Goal: Task Accomplishment & Management: Complete application form

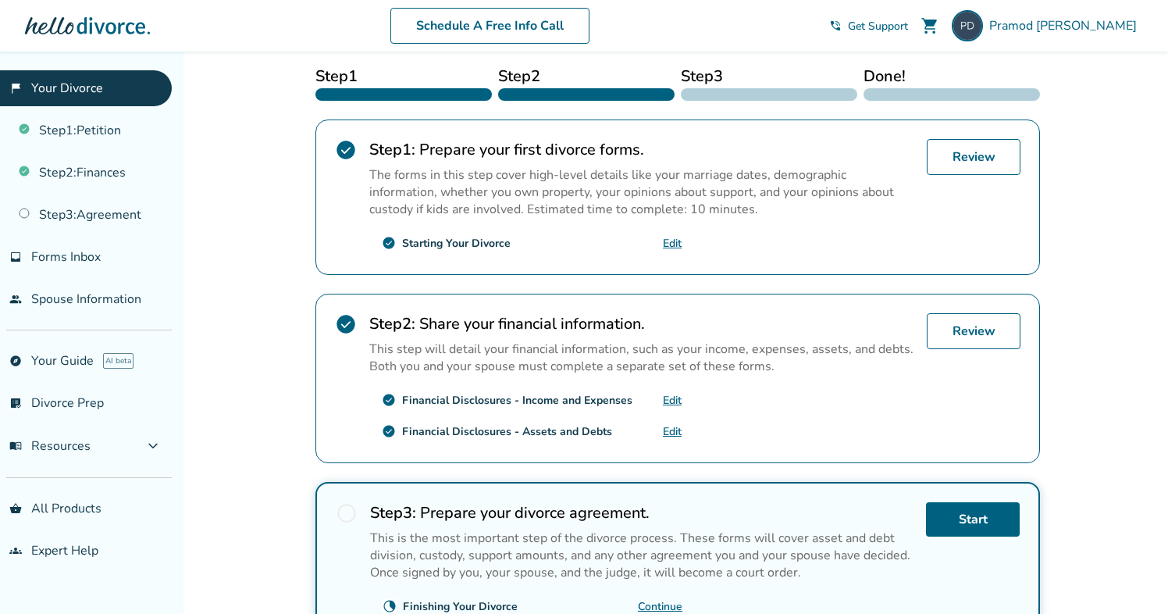
scroll to position [266, 0]
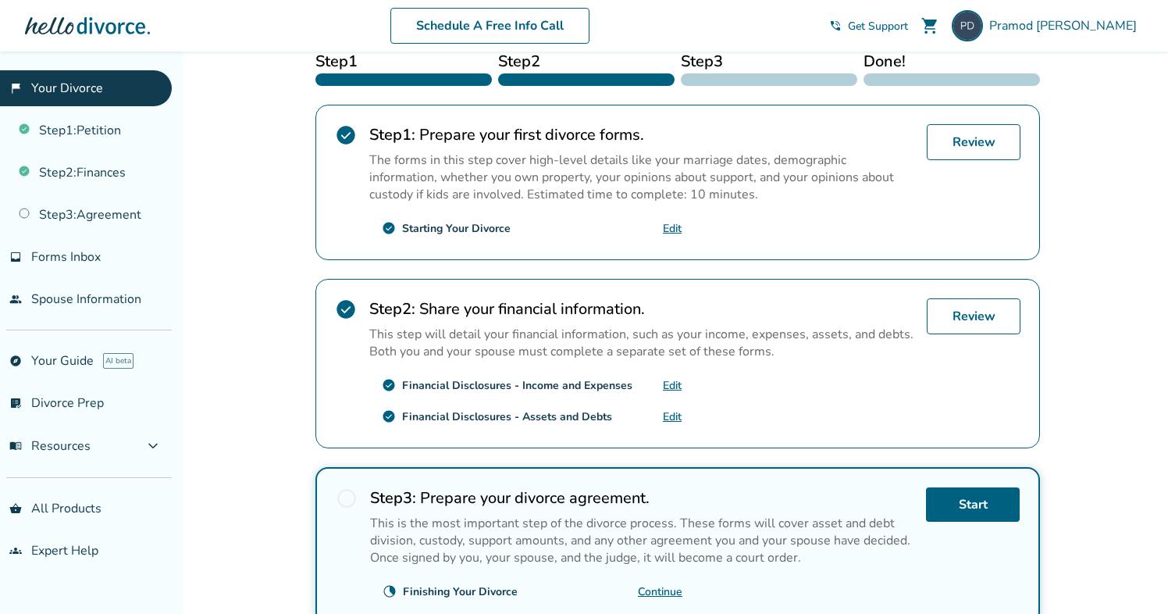
click at [674, 415] on link "Edit" at bounding box center [672, 416] width 19 height 15
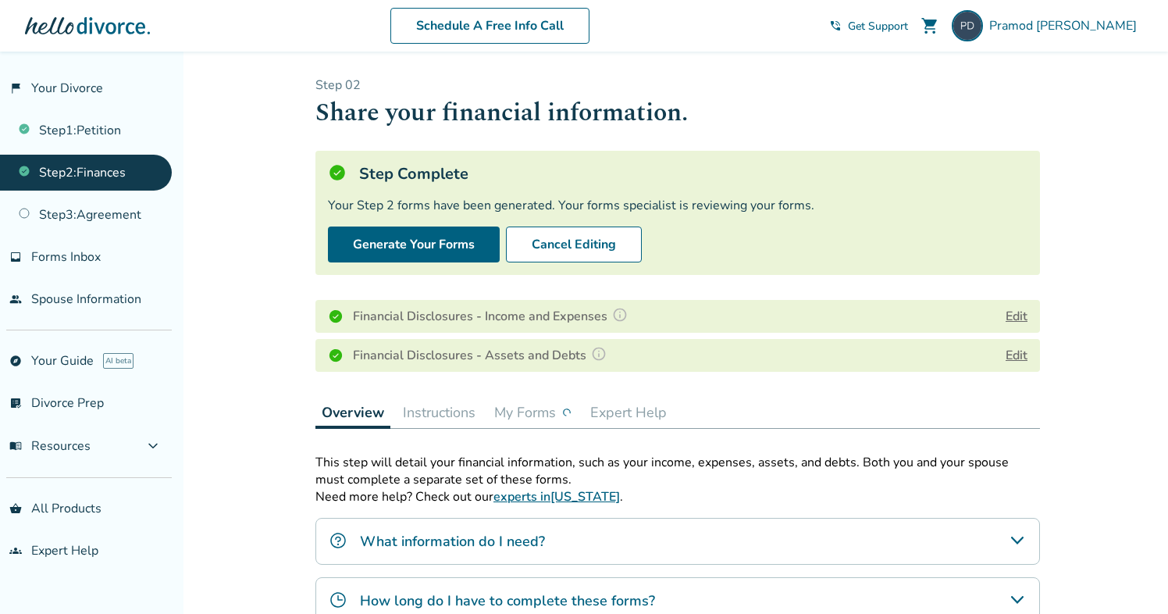
click at [1017, 352] on button "Edit" at bounding box center [1017, 355] width 22 height 19
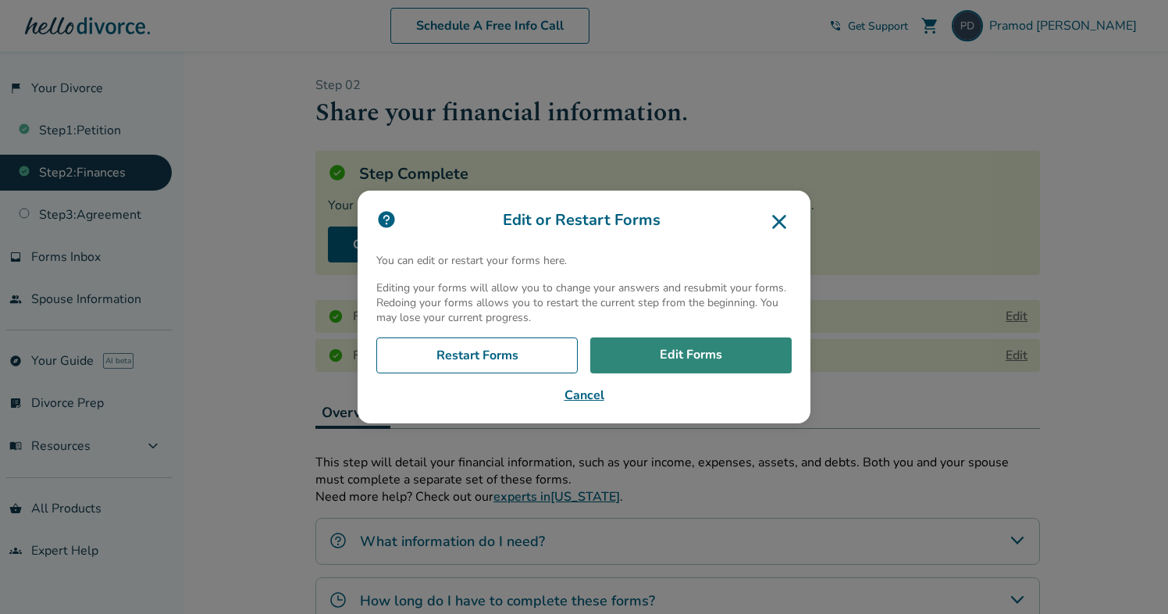
click at [726, 352] on link "Edit Forms" at bounding box center [690, 355] width 201 height 36
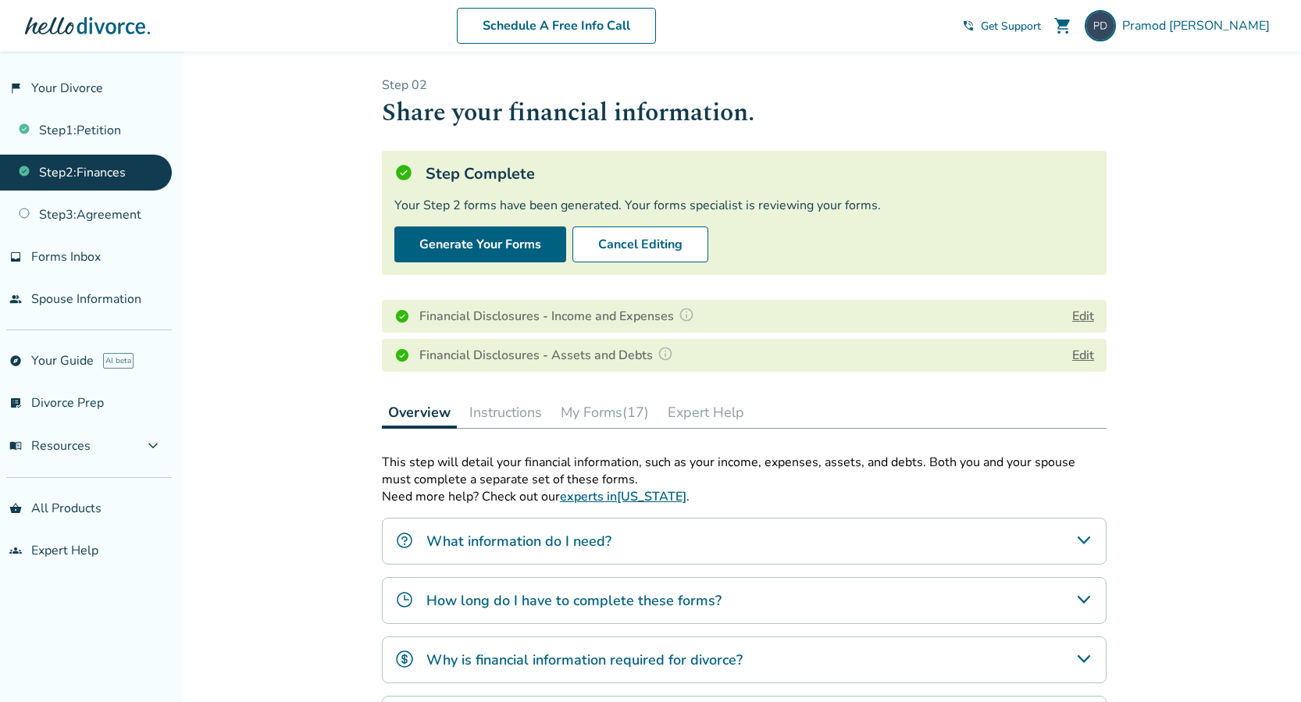
click at [1085, 354] on button "Edit" at bounding box center [1083, 355] width 22 height 19
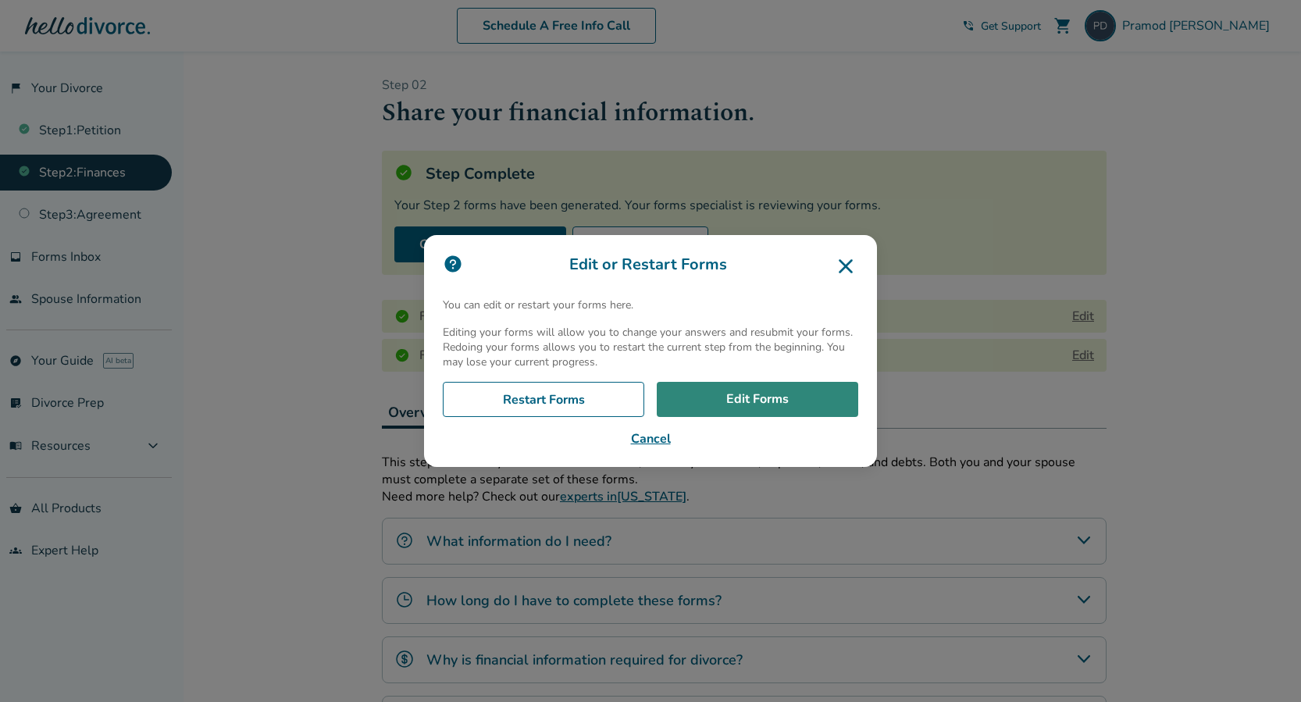
click at [754, 402] on link "Edit Forms" at bounding box center [757, 400] width 201 height 36
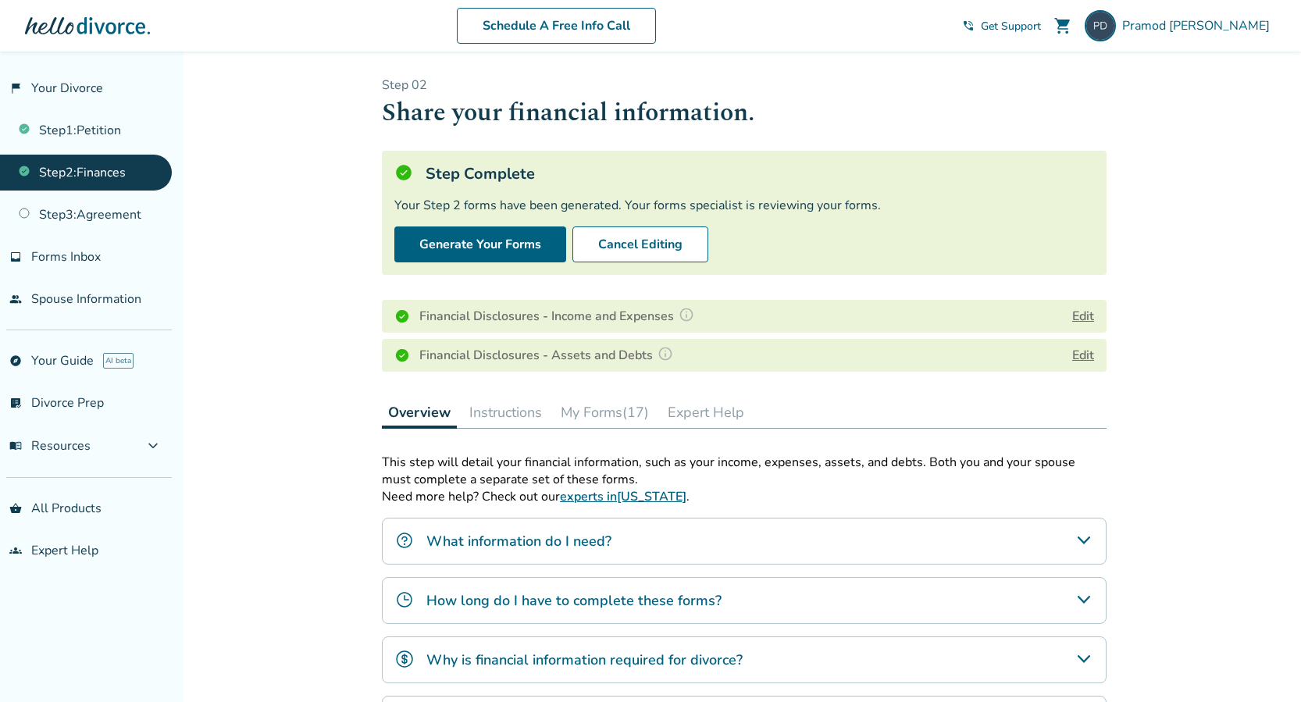
click at [1081, 358] on button "Edit" at bounding box center [1083, 355] width 22 height 19
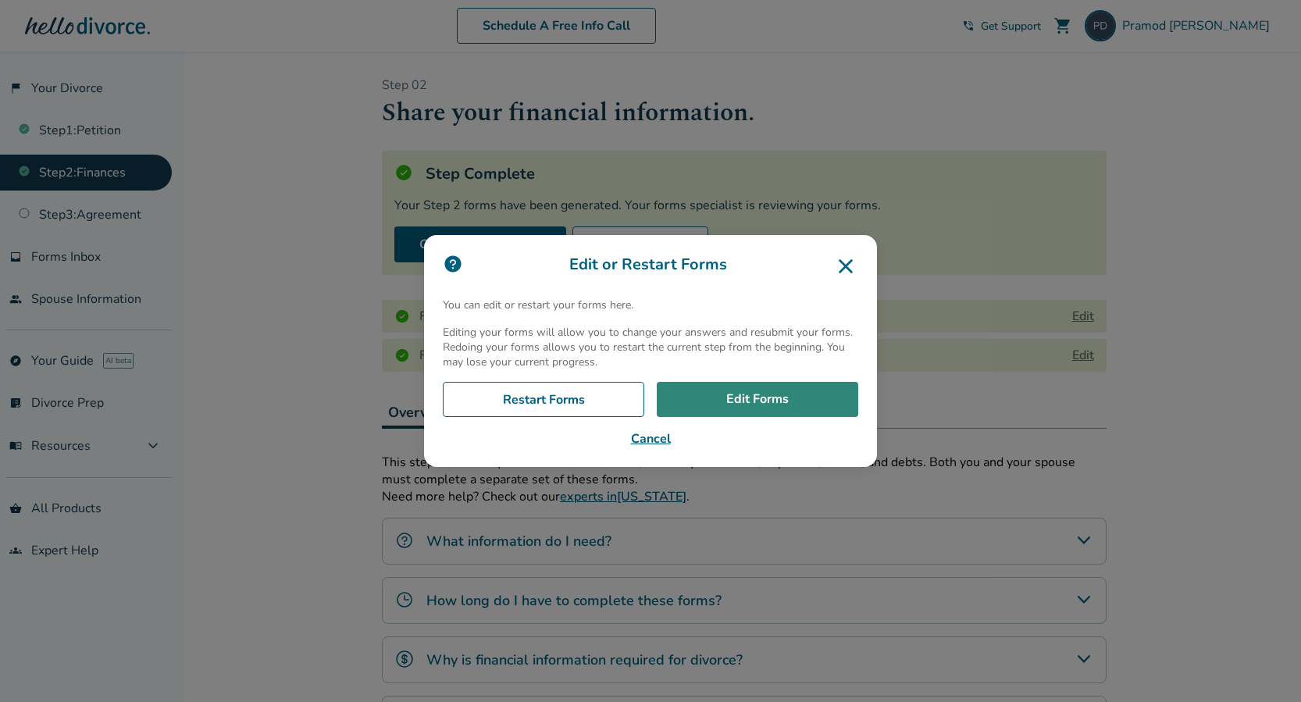
click at [799, 399] on link "Edit Forms" at bounding box center [757, 400] width 201 height 36
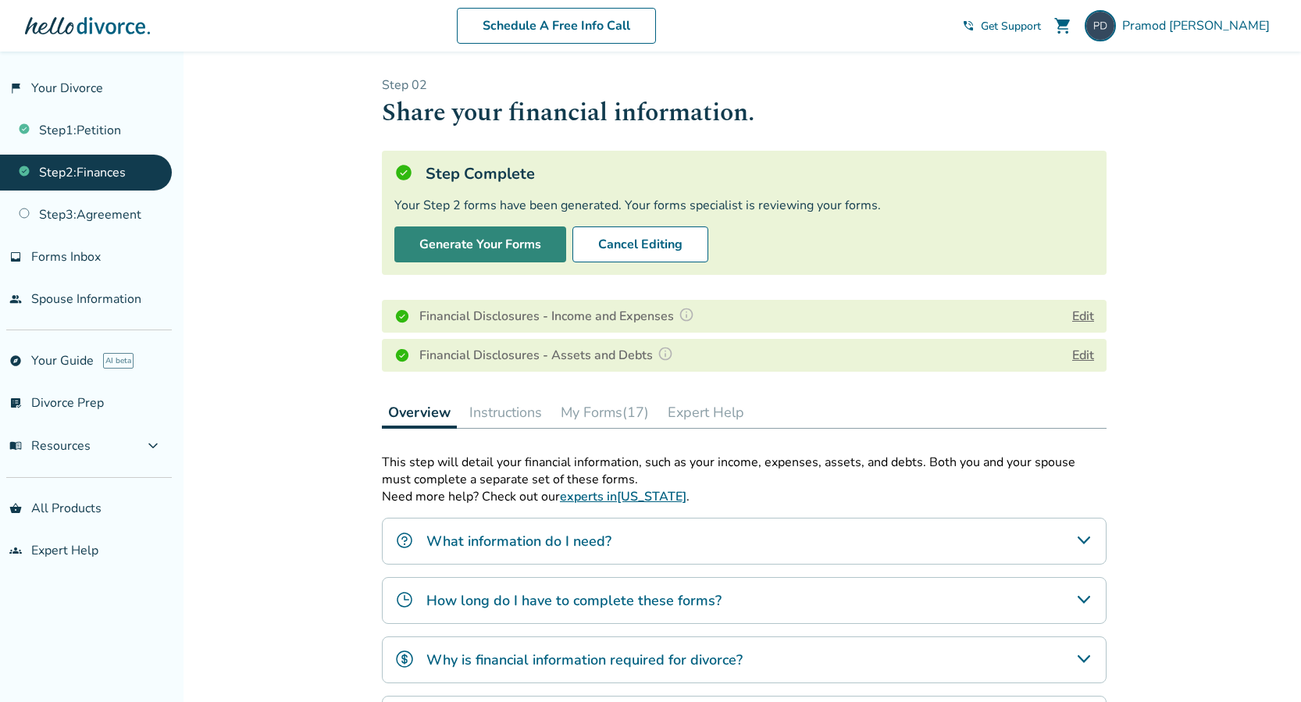
click at [481, 244] on button "Generate Your Forms" at bounding box center [480, 244] width 172 height 36
